Goal: Transaction & Acquisition: Obtain resource

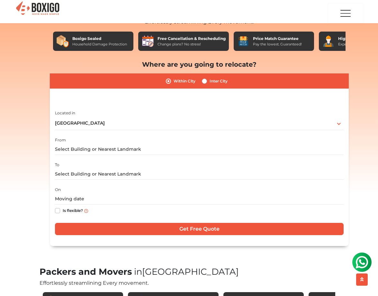
scroll to position [52, 0]
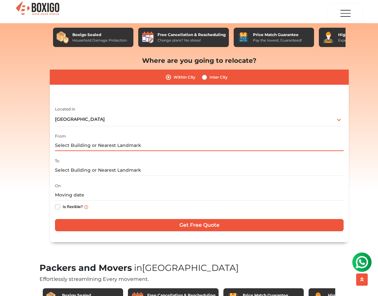
click at [84, 144] on input "text" at bounding box center [199, 145] width 289 height 11
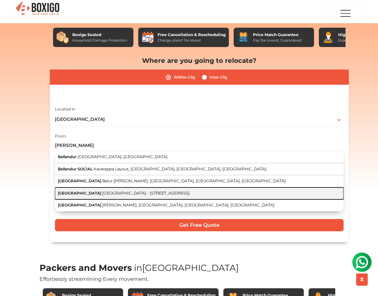
click at [88, 189] on button "[GEOGRAPHIC_DATA] [GEOGRAPHIC_DATA] - [STREET_ADDRESS]" at bounding box center [199, 193] width 289 height 12
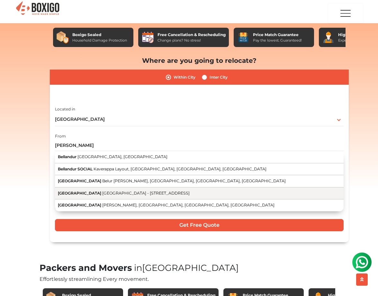
type input "[GEOGRAPHIC_DATA], [GEOGRAPHIC_DATA] - [STREET_ADDRESS]"
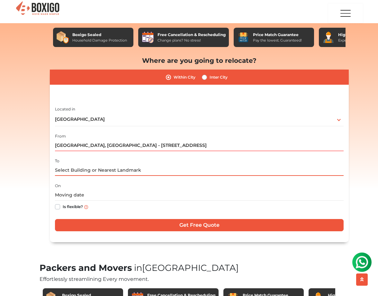
click at [73, 171] on input "text" at bounding box center [199, 169] width 289 height 11
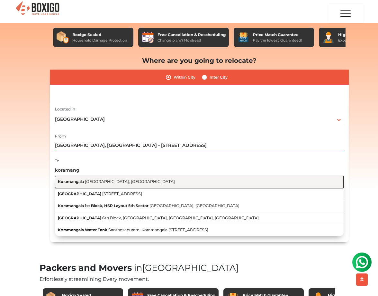
click at [80, 179] on span "Koramangala" at bounding box center [71, 181] width 26 height 5
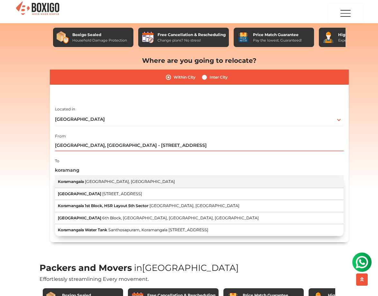
type input "[GEOGRAPHIC_DATA], [GEOGRAPHIC_DATA], [GEOGRAPHIC_DATA]"
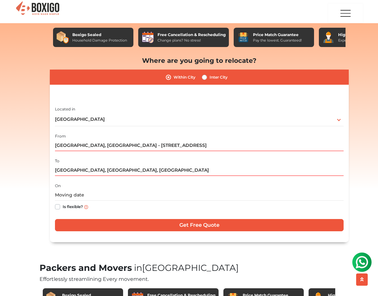
click at [63, 206] on label "Is flexible?" at bounding box center [73, 206] width 20 height 7
click at [58, 206] on input "Is flexible?" at bounding box center [57, 206] width 5 height 6
checkbox input "true"
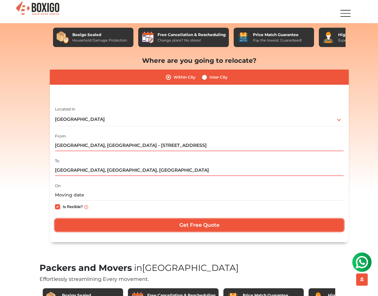
click at [175, 225] on input "Get Free Quote" at bounding box center [199, 225] width 289 height 12
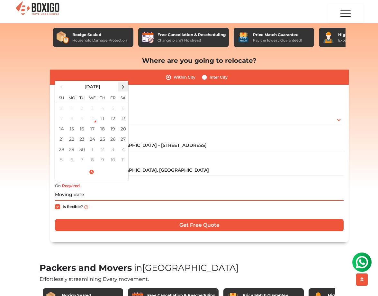
click at [121, 82] on span at bounding box center [123, 86] width 9 height 9
click at [85, 126] on td "14" at bounding box center [82, 128] width 10 height 10
type input "[DATE] 12:00 AM"
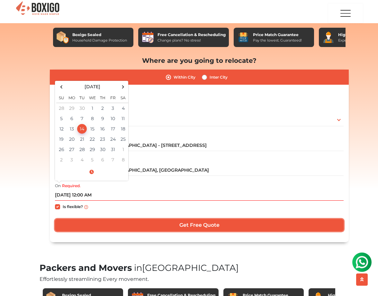
click at [183, 226] on input "Get Free Quote" at bounding box center [199, 225] width 289 height 12
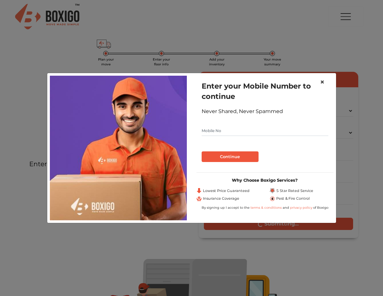
click at [322, 82] on span "×" at bounding box center [322, 81] width 5 height 9
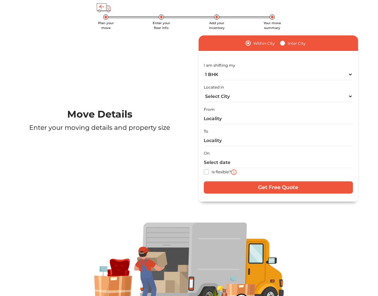
scroll to position [29, 0]
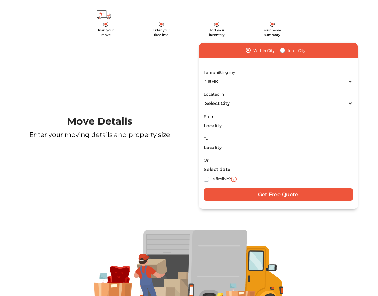
click at [232, 102] on select "Select City [GEOGRAPHIC_DATA] [GEOGRAPHIC_DATA] [GEOGRAPHIC_DATA] [GEOGRAPHIC_D…" at bounding box center [278, 103] width 149 height 11
select select "[GEOGRAPHIC_DATA]"
click at [204, 98] on select "Select City [GEOGRAPHIC_DATA] [GEOGRAPHIC_DATA] [GEOGRAPHIC_DATA] [GEOGRAPHIC_D…" at bounding box center [278, 103] width 149 height 11
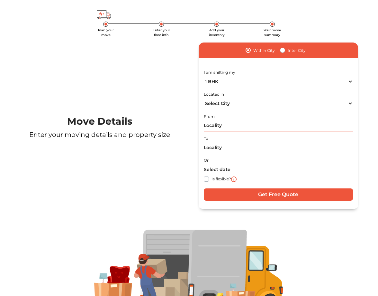
click at [223, 128] on input "text" at bounding box center [278, 125] width 149 height 11
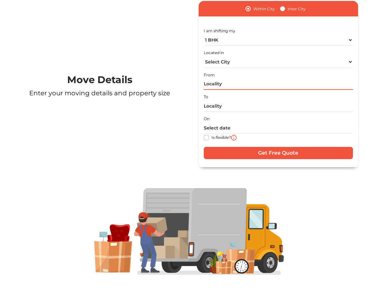
scroll to position [0, 0]
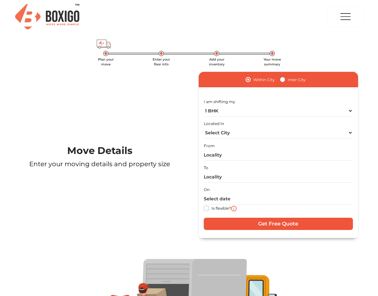
click at [91, 152] on h1 "Move Details" at bounding box center [99, 151] width 169 height 12
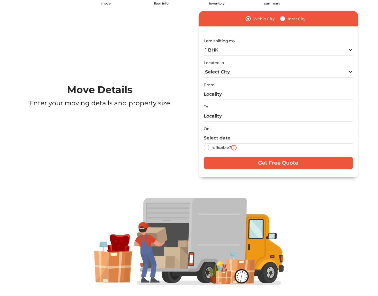
scroll to position [20, 0]
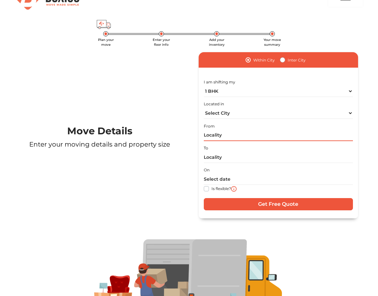
click at [220, 134] on input "text" at bounding box center [278, 135] width 149 height 11
type input "n"
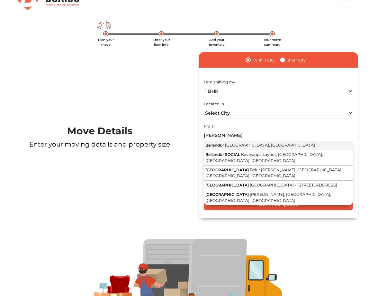
click at [229, 147] on button "Bellandur [GEOGRAPHIC_DATA], [GEOGRAPHIC_DATA]" at bounding box center [278, 145] width 149 height 9
type input "[GEOGRAPHIC_DATA], [GEOGRAPHIC_DATA], [GEOGRAPHIC_DATA]"
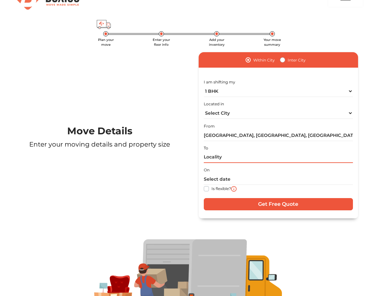
click at [222, 152] on input "text" at bounding box center [278, 156] width 149 height 11
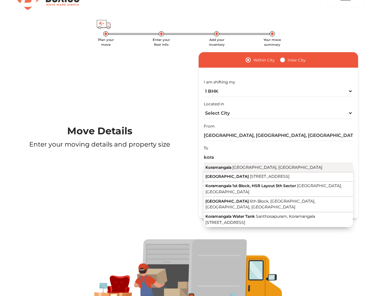
click at [243, 169] on span "[GEOGRAPHIC_DATA], [GEOGRAPHIC_DATA]" at bounding box center [277, 167] width 90 height 5
type input "[GEOGRAPHIC_DATA], [GEOGRAPHIC_DATA], [GEOGRAPHIC_DATA]"
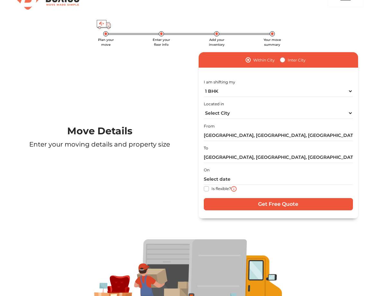
drag, startPoint x: 205, startPoint y: 187, endPoint x: 219, endPoint y: 189, distance: 14.0
click at [212, 187] on label "Is flexible?" at bounding box center [222, 188] width 20 height 7
click at [205, 187] on input "Is flexible?" at bounding box center [206, 188] width 5 height 6
checkbox input "true"
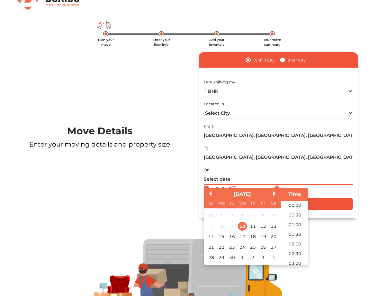
click at [226, 180] on input "text" at bounding box center [278, 178] width 149 height 11
click at [273, 249] on div "27" at bounding box center [273, 246] width 9 height 9
type input "27/09/2025 12:00 AM"
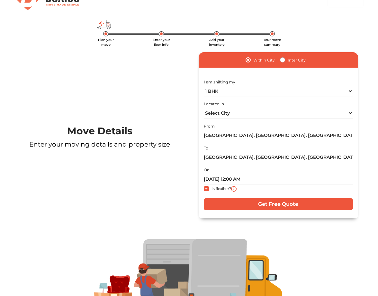
click at [312, 246] on div at bounding box center [189, 282] width 348 height 87
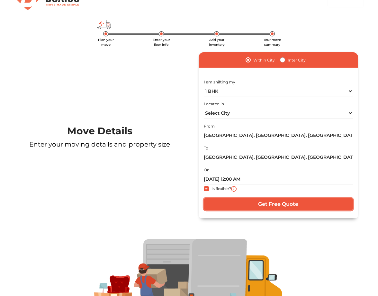
click at [279, 200] on input "Get Free Quote" at bounding box center [278, 204] width 149 height 12
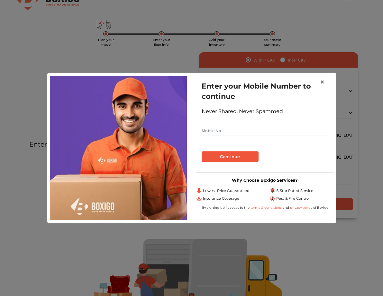
click at [227, 134] on input "text" at bounding box center [265, 130] width 127 height 10
type input "8801078010"
click at [227, 157] on button "Continue" at bounding box center [230, 156] width 57 height 11
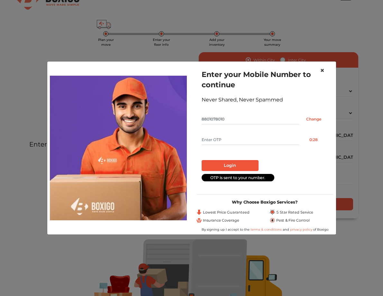
click at [324, 69] on span "×" at bounding box center [322, 70] width 5 height 9
